Goal: Find specific page/section: Find specific page/section

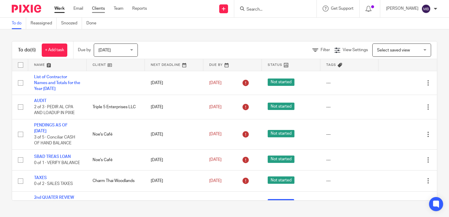
click at [100, 9] on link "Clients" at bounding box center [98, 9] width 13 height 6
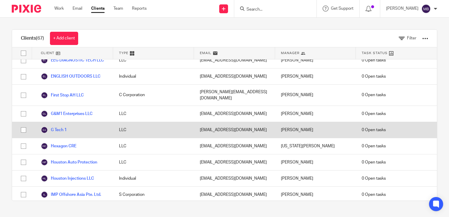
scroll to position [500, 0]
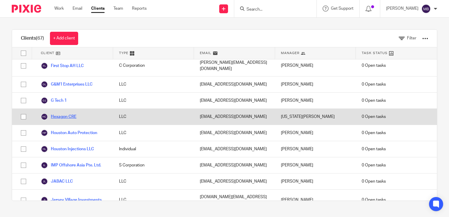
click at [67, 113] on link "Hexagon CRE" at bounding box center [59, 116] width 36 height 7
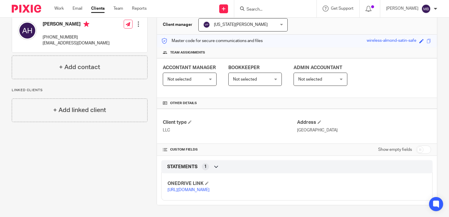
scroll to position [76, 0]
click at [214, 187] on p "https://ccfstaxes-my.sharepoint.com/:f:/g/personal/angie_ccfsbookkeeping_com/Ep…" at bounding box center [232, 190] width 129 height 6
click at [198, 187] on p "https://ccfstaxes-my.sharepoint.com/:f:/g/personal/angie_ccfsbookkeeping_com/Ep…" at bounding box center [232, 190] width 129 height 6
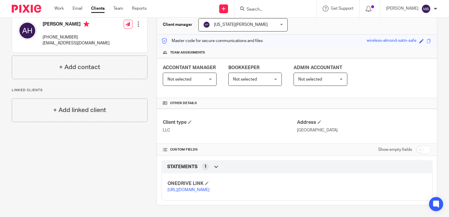
click at [210, 188] on link "https://ccfstaxes-my.sharepoint.com/:f:/g/personal/angie_ccfsbookkeeping_com/Ep…" at bounding box center [189, 190] width 42 height 4
